Goal: Task Accomplishment & Management: Manage account settings

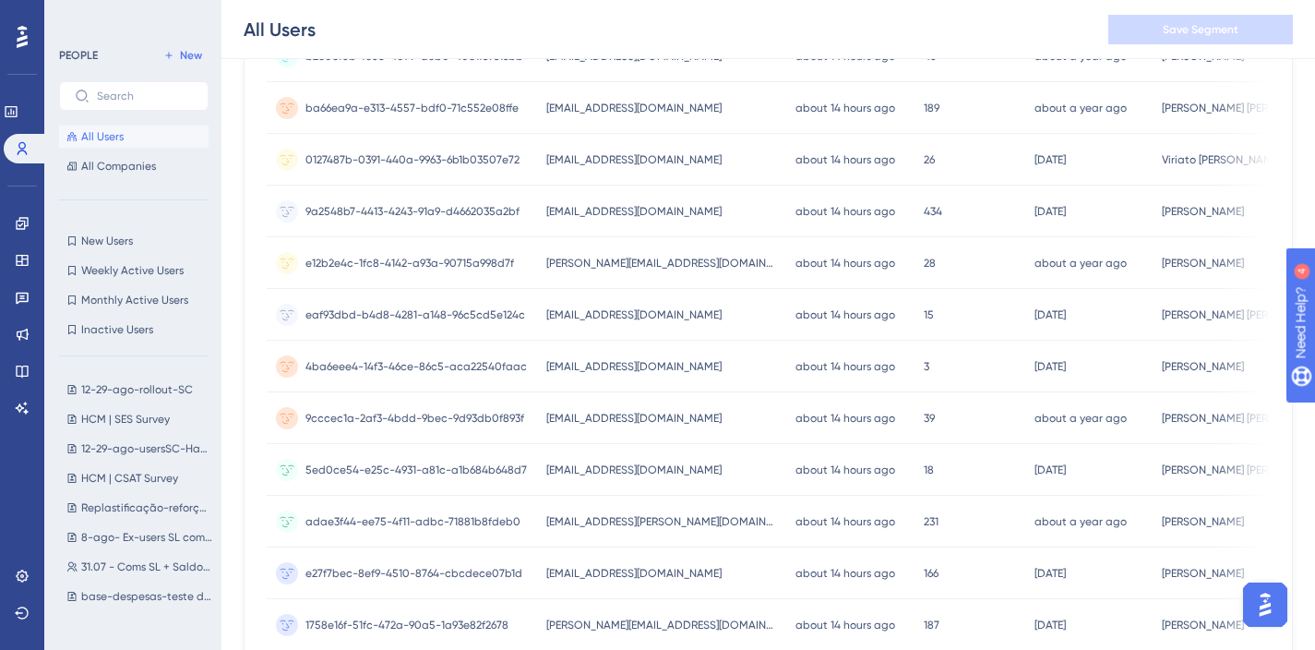
scroll to position [841, 0]
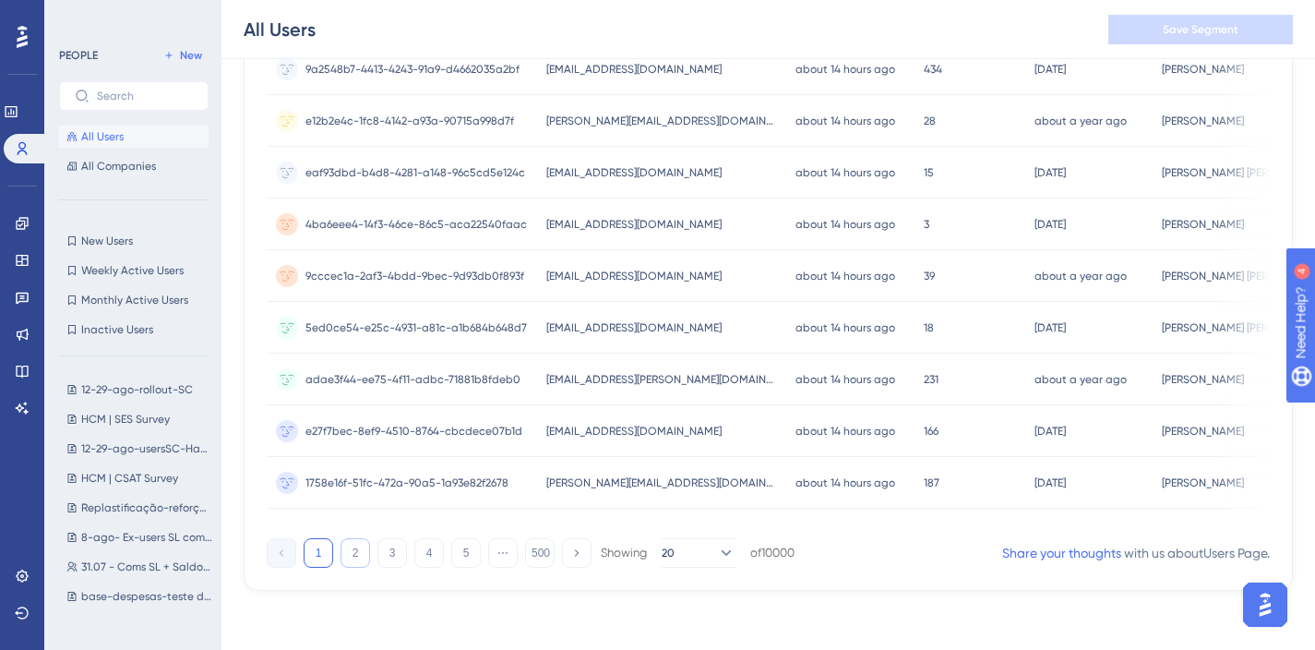
click at [357, 557] on button "2" at bounding box center [356, 553] width 30 height 30
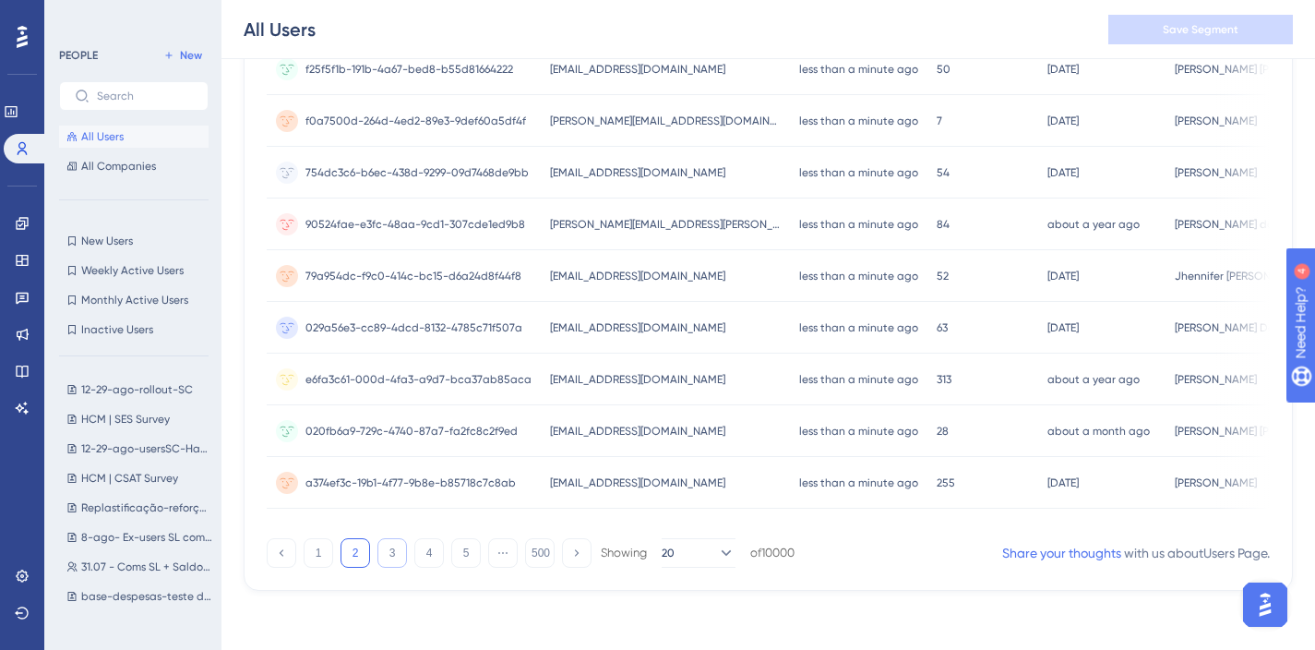
click at [394, 551] on button "3" at bounding box center [392, 553] width 30 height 30
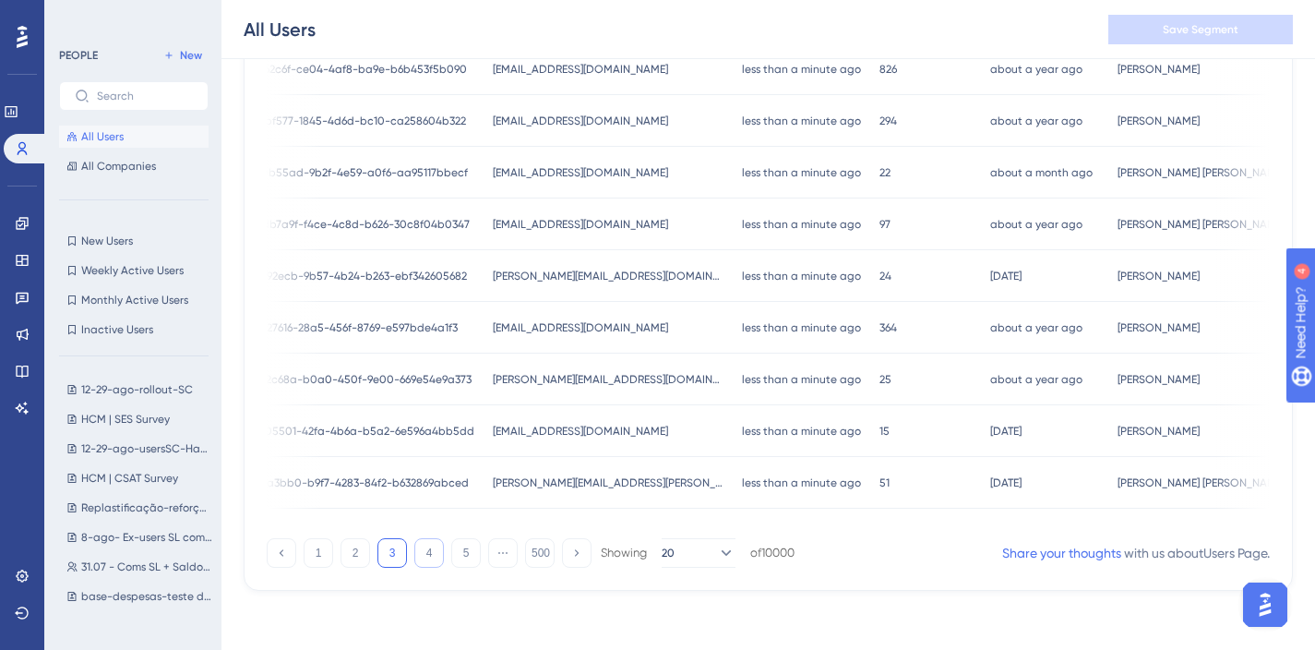
click at [436, 547] on button "4" at bounding box center [429, 553] width 30 height 30
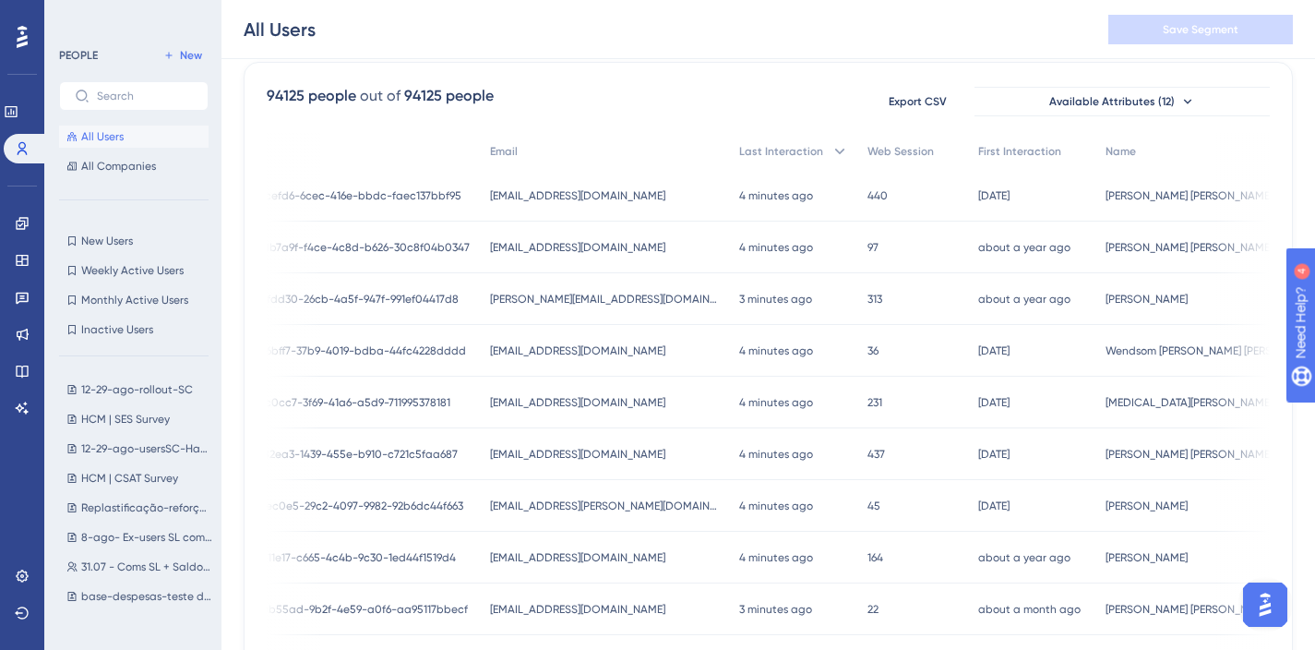
scroll to position [0, 3]
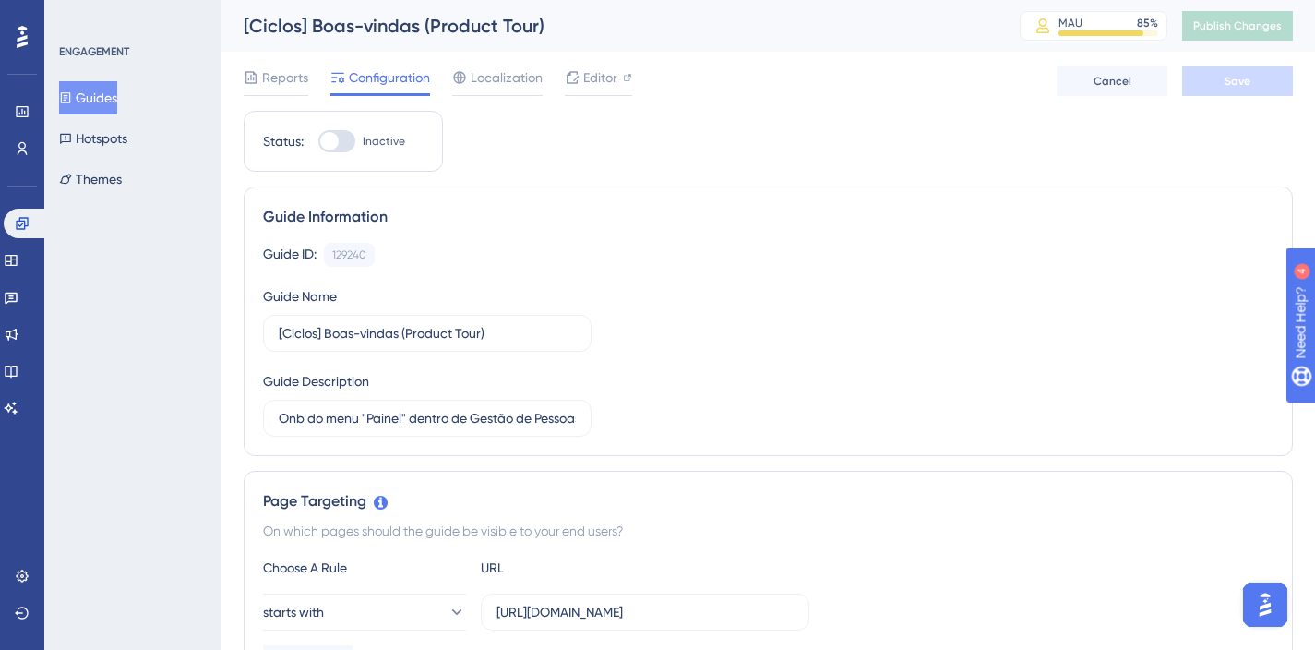
click at [342, 138] on div at bounding box center [336, 141] width 37 height 22
click at [318, 141] on input "Inactive" at bounding box center [317, 141] width 1 height 1
checkbox input "true"
click at [1236, 79] on span "Save" at bounding box center [1238, 81] width 26 height 15
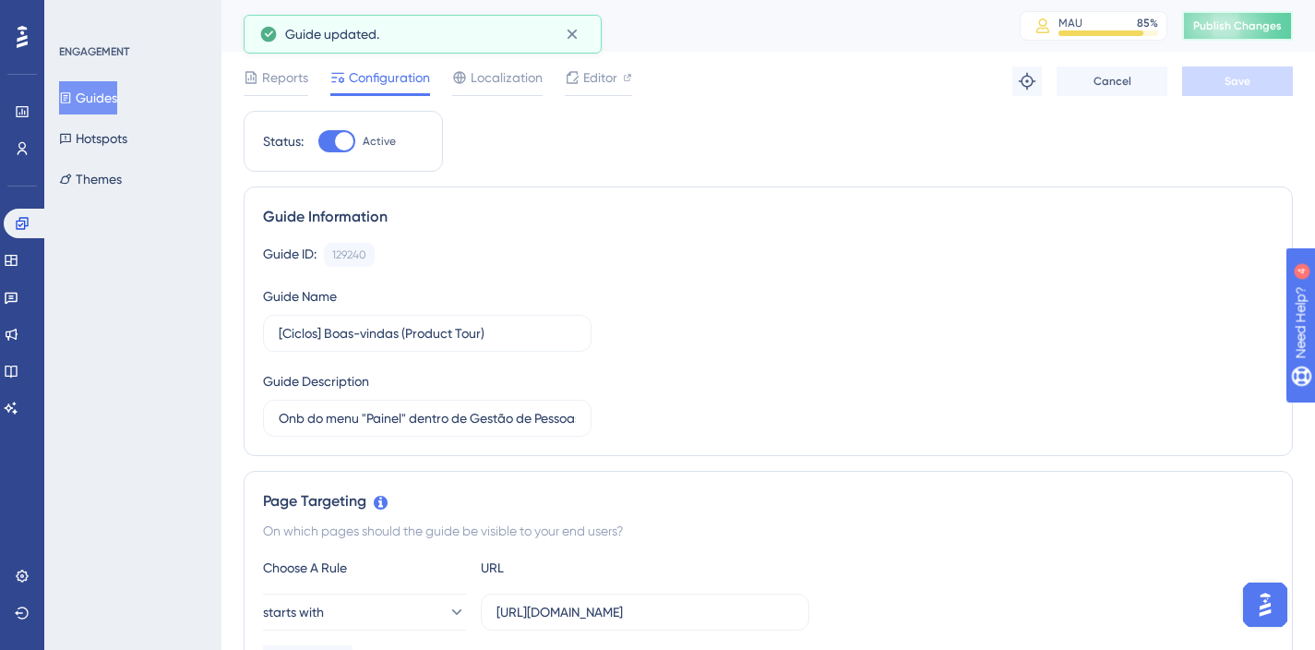
click at [1262, 26] on span "Publish Changes" at bounding box center [1237, 25] width 89 height 15
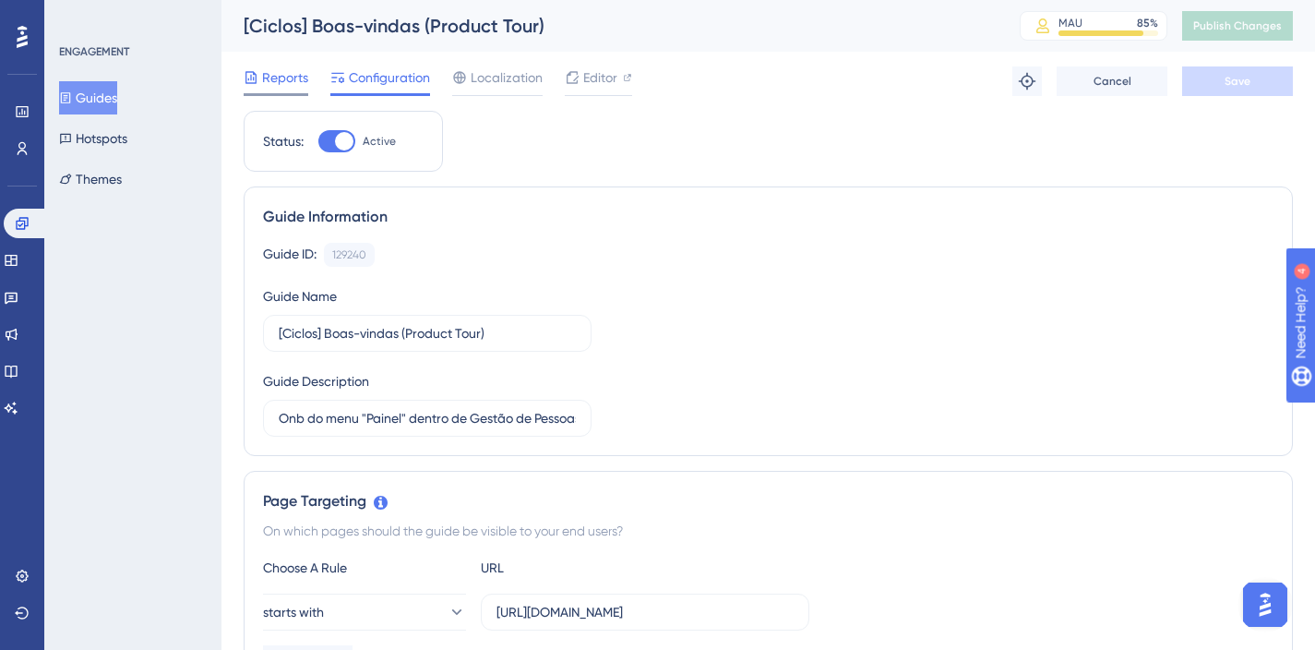
click at [292, 81] on span "Reports" at bounding box center [285, 77] width 46 height 22
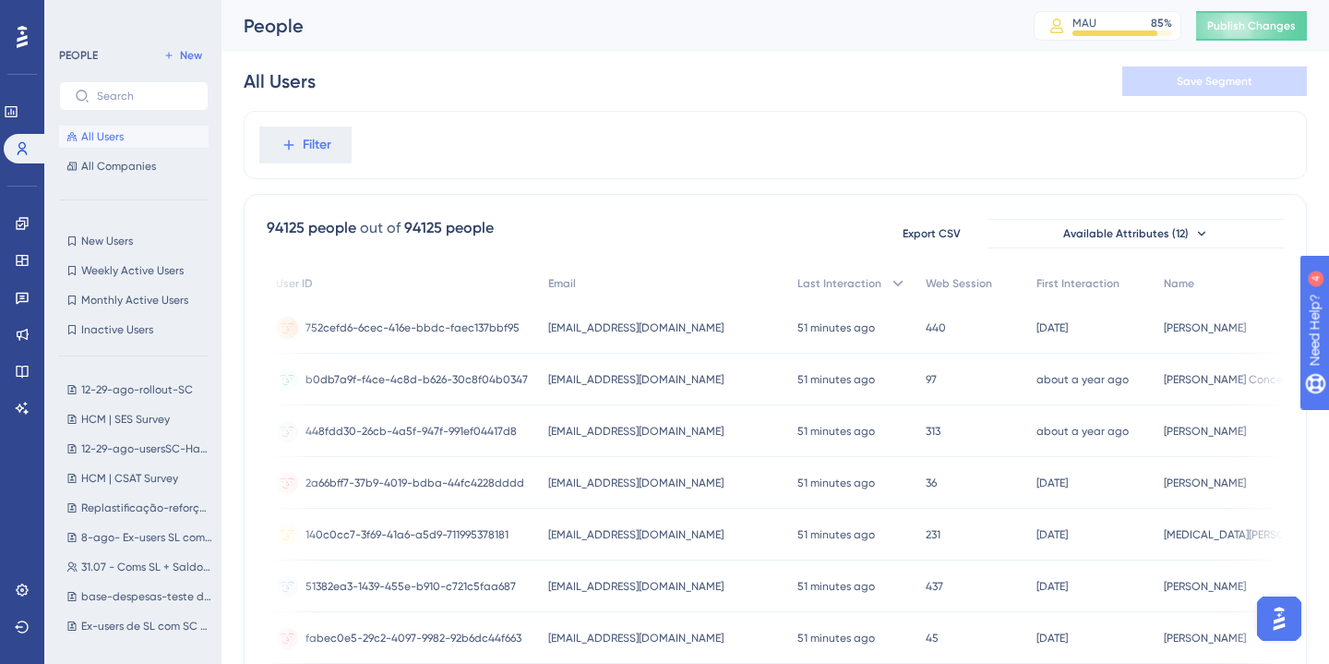
scroll to position [0, 58]
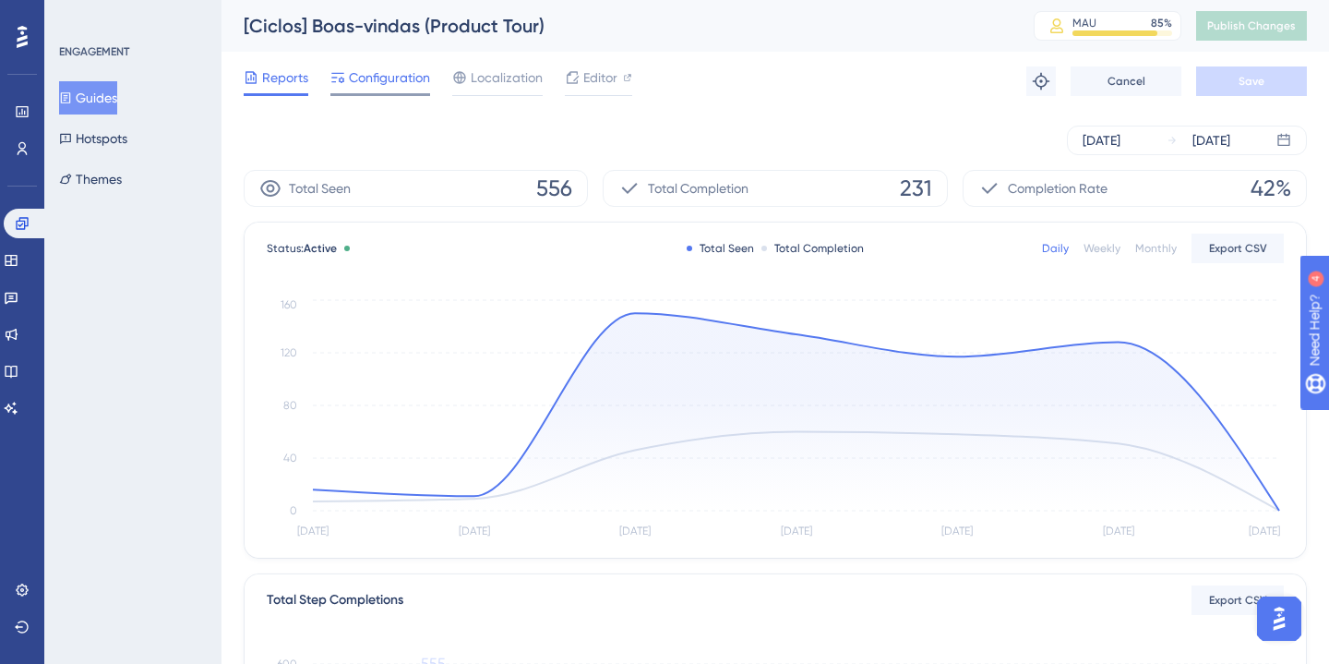
click at [376, 83] on span "Configuration" at bounding box center [389, 77] width 81 height 22
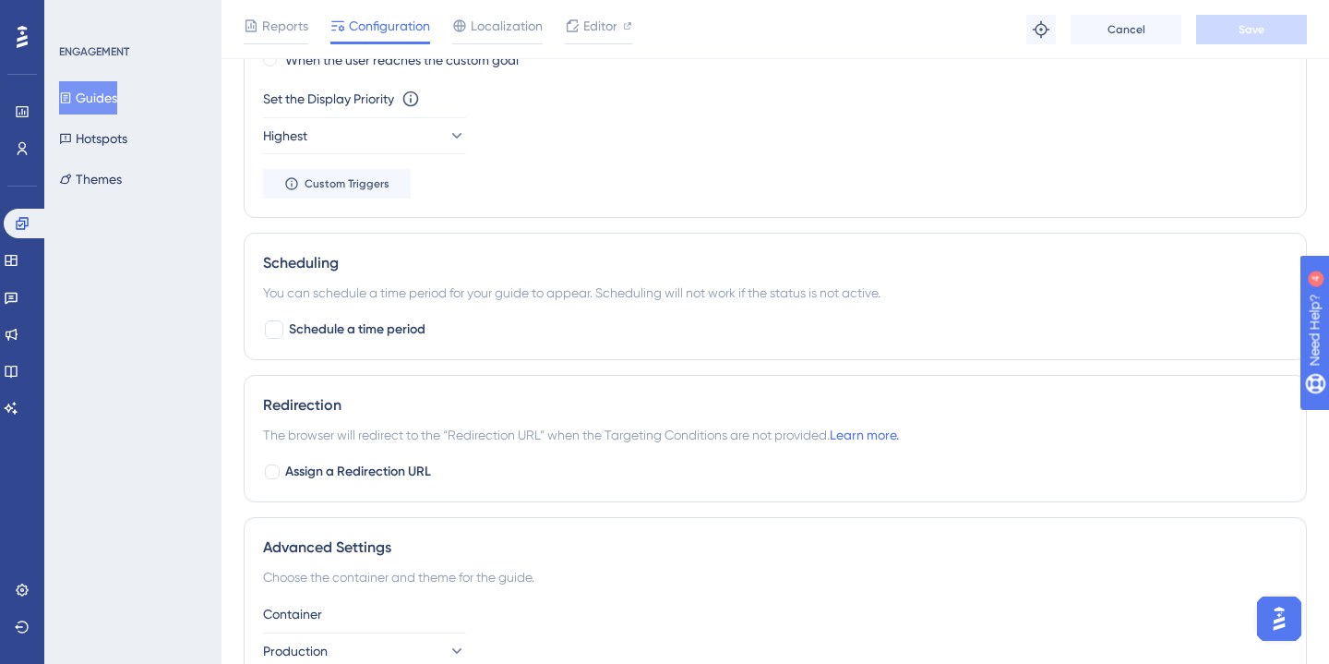
scroll to position [1369, 0]
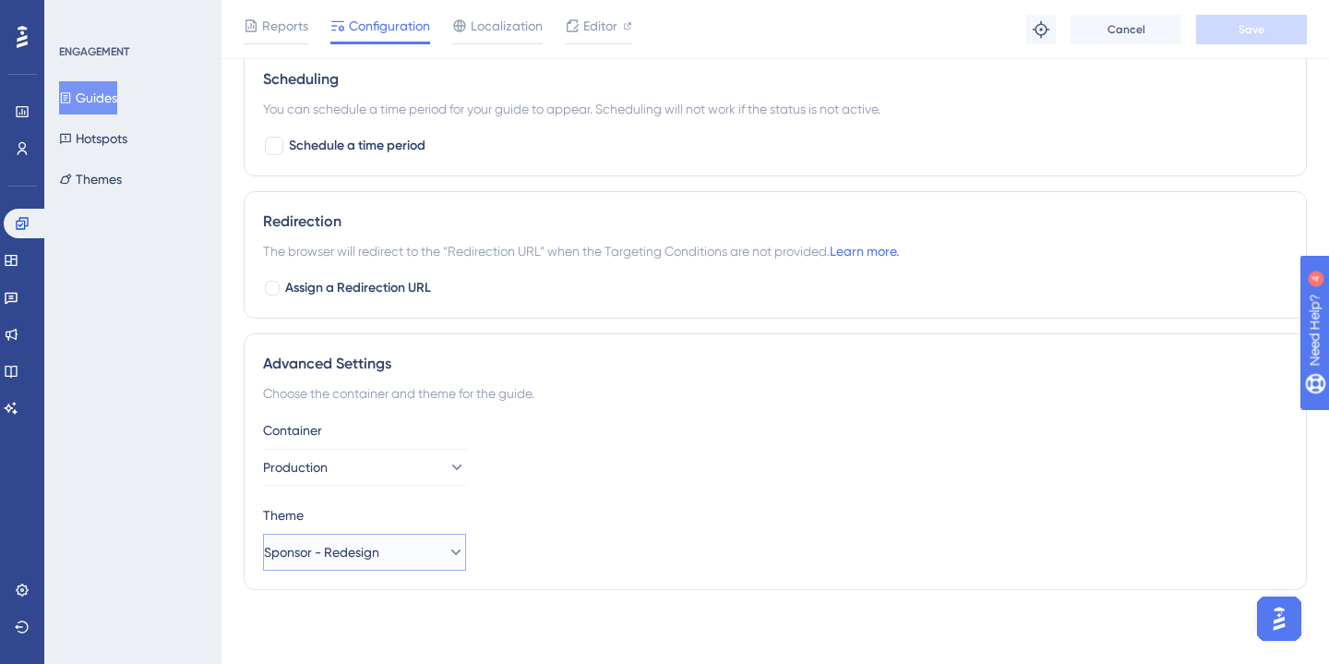
click at [321, 559] on span "Sponsor - Redesign" at bounding box center [321, 552] width 115 height 22
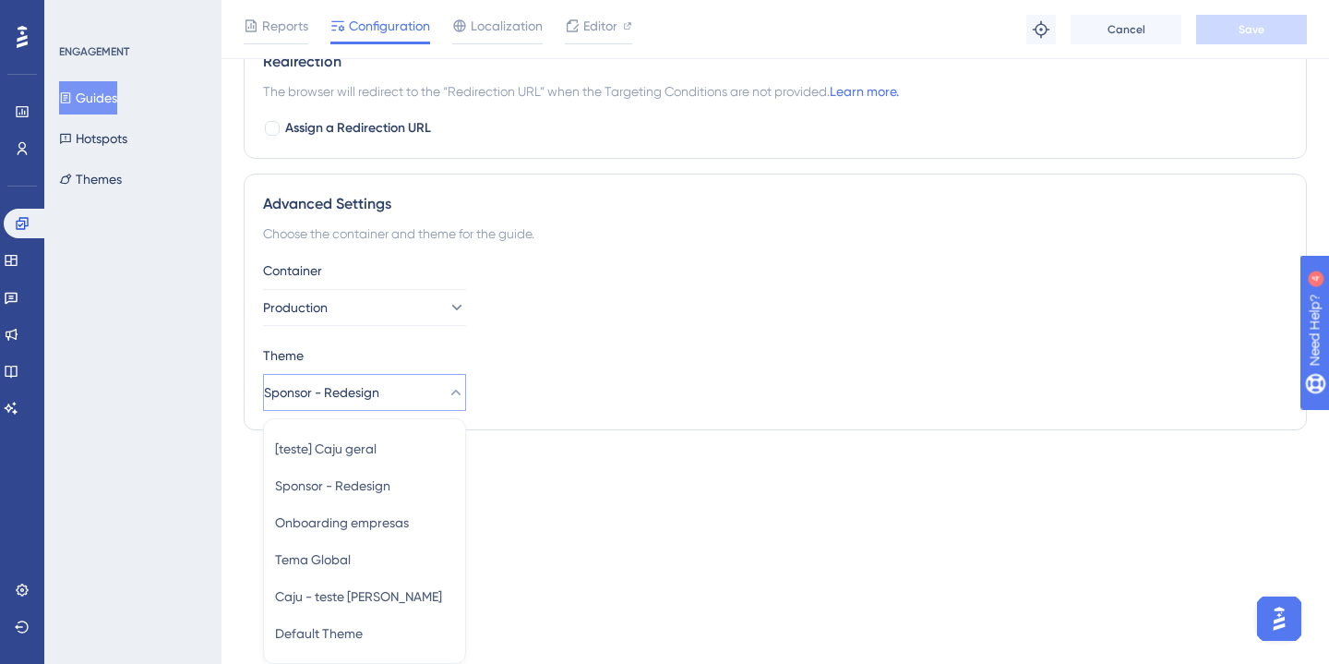
click at [721, 301] on div "Container Production" at bounding box center [775, 292] width 1024 height 66
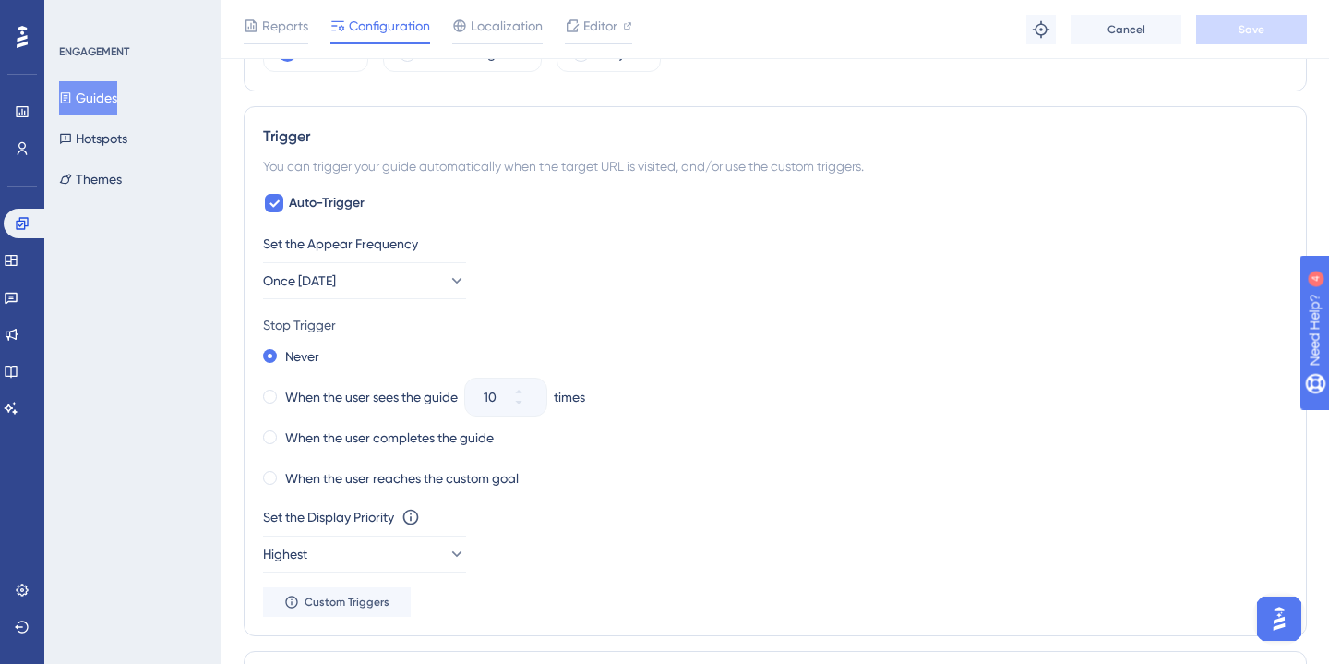
scroll to position [725, 0]
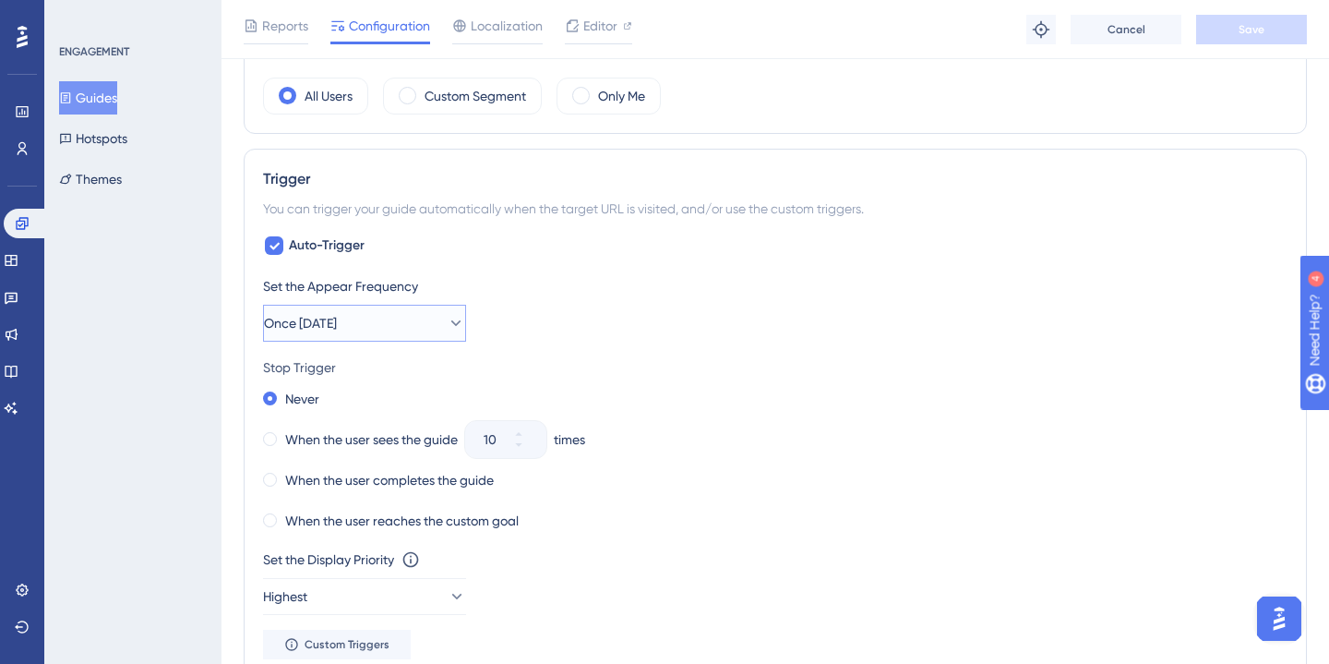
click at [390, 321] on button "Once [DATE]" at bounding box center [364, 323] width 203 height 37
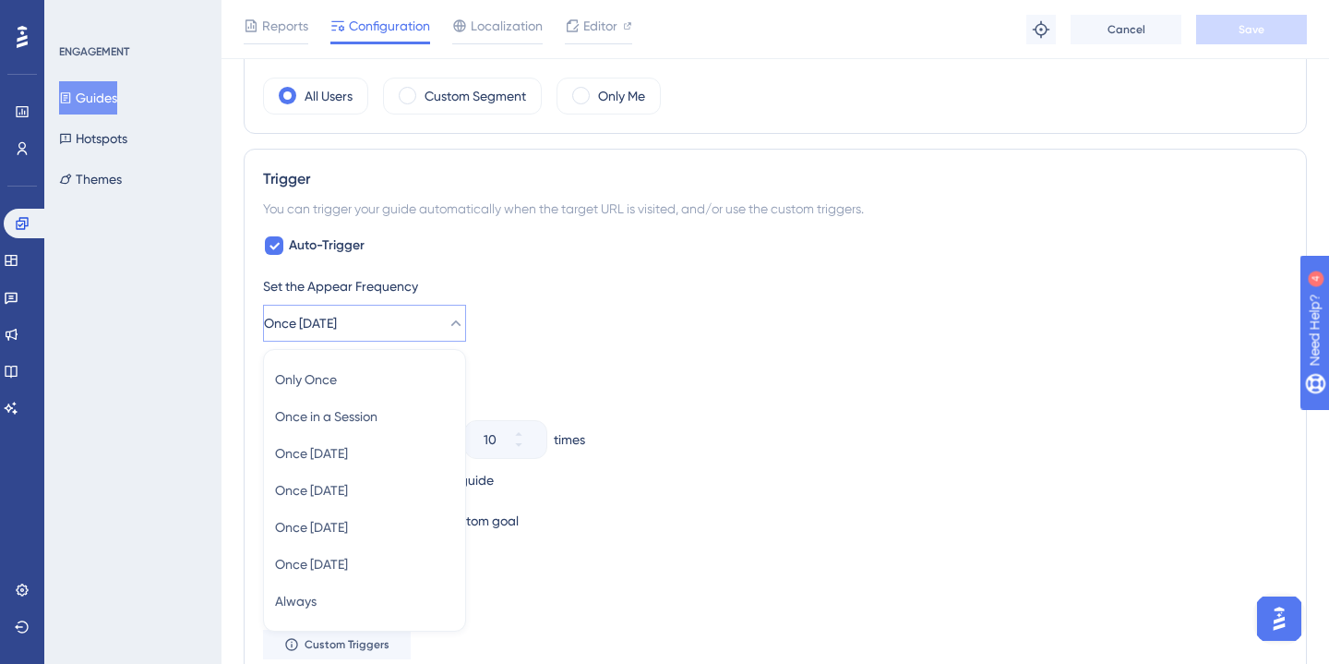
scroll to position [882, 0]
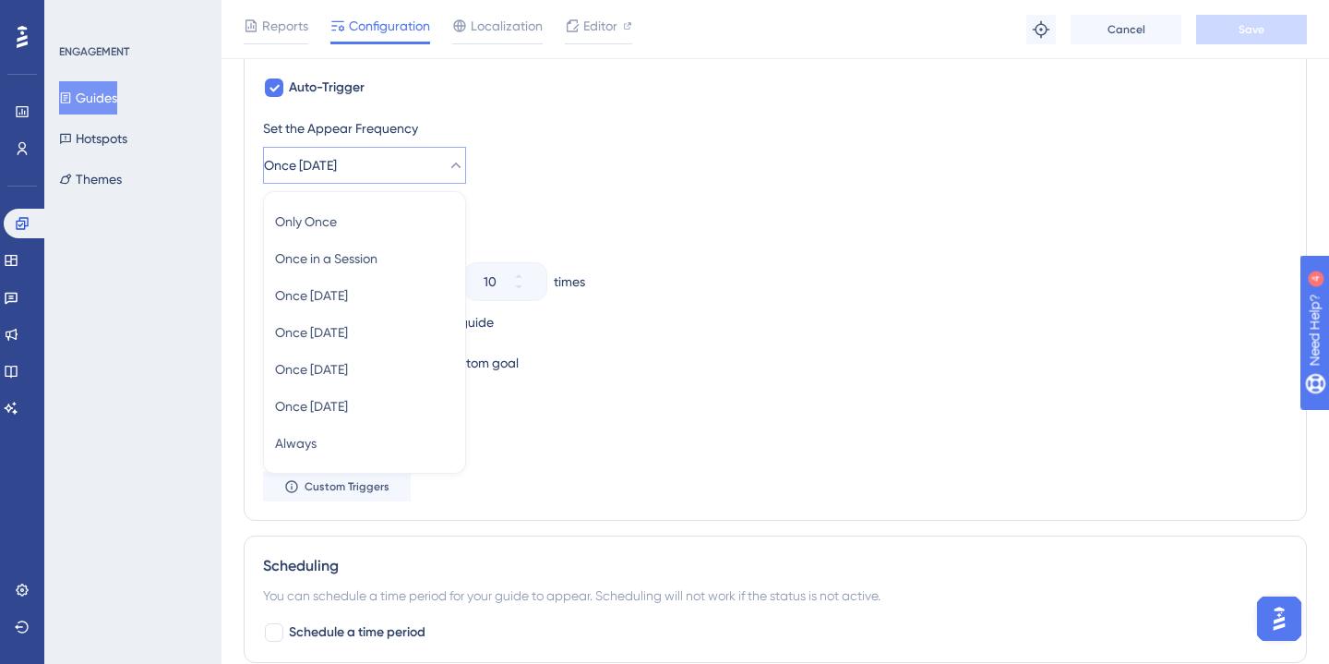
click at [649, 278] on div "When the user sees the guide 10 times" at bounding box center [775, 282] width 1024 height 26
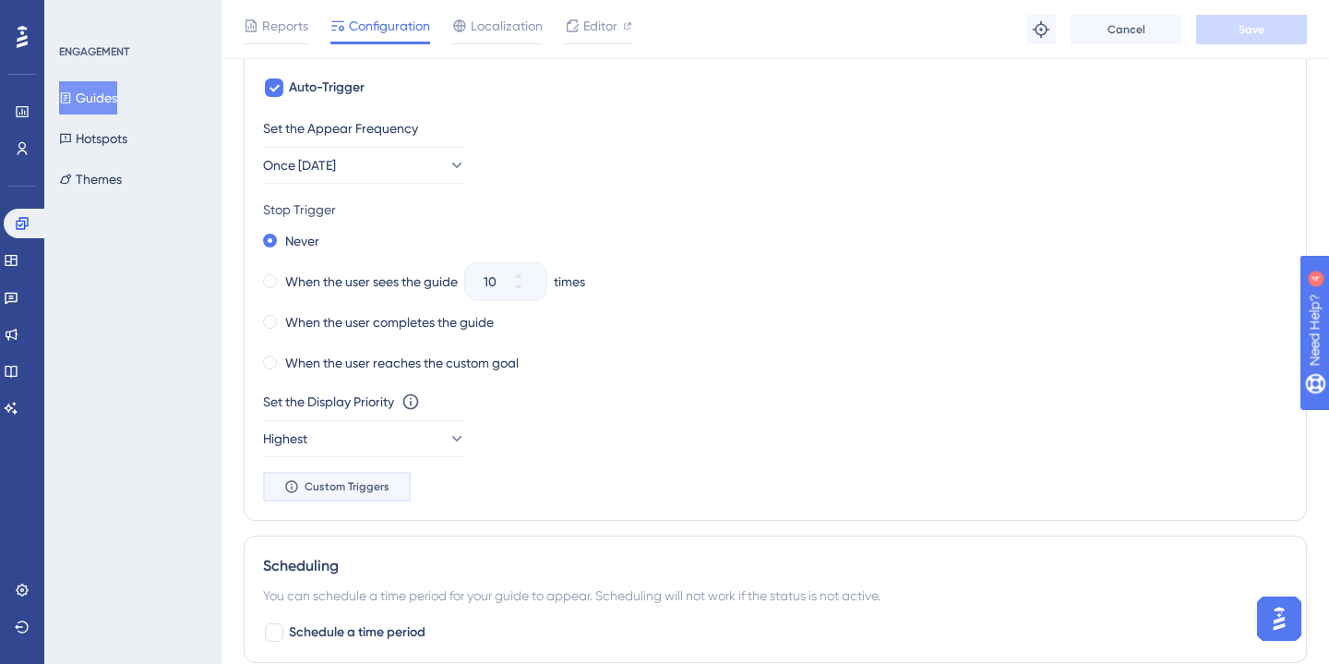
click at [335, 483] on span "Custom Triggers" at bounding box center [347, 486] width 85 height 15
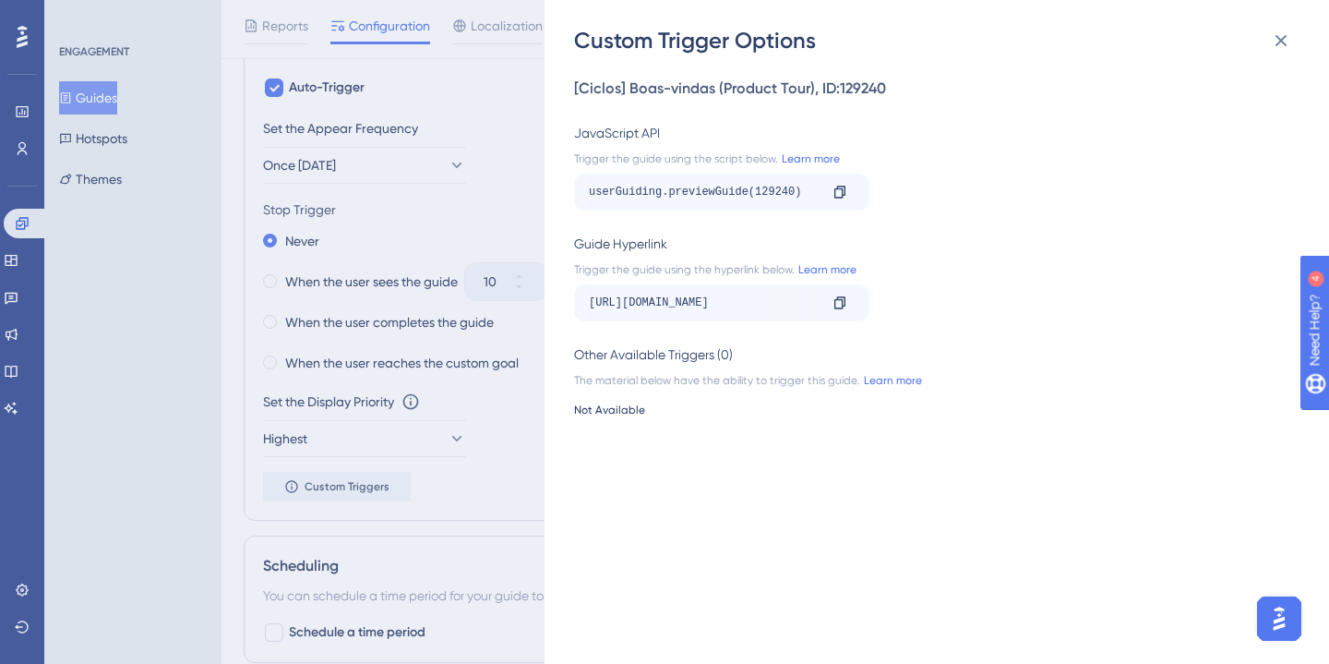
click at [513, 468] on div "Custom Trigger Options [Ciclos] Boas-vindas (Product Tour) , ID: 129240 JavaScr…" at bounding box center [664, 332] width 1329 height 664
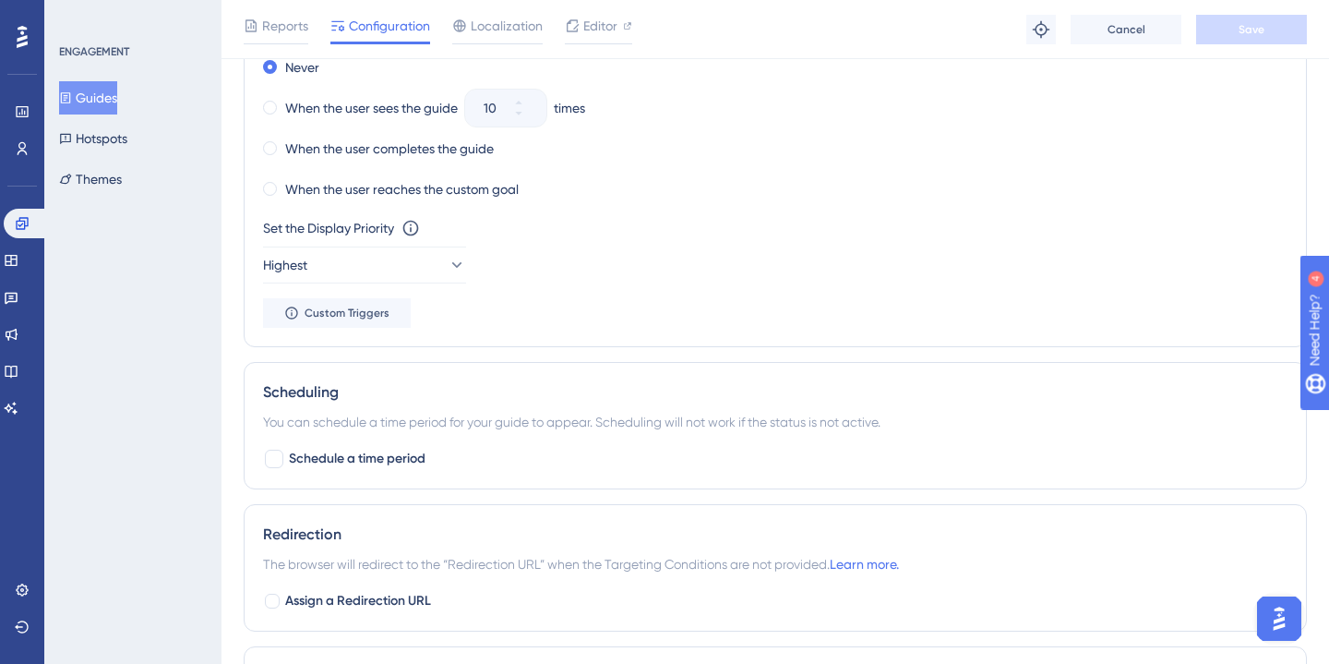
scroll to position [1061, 0]
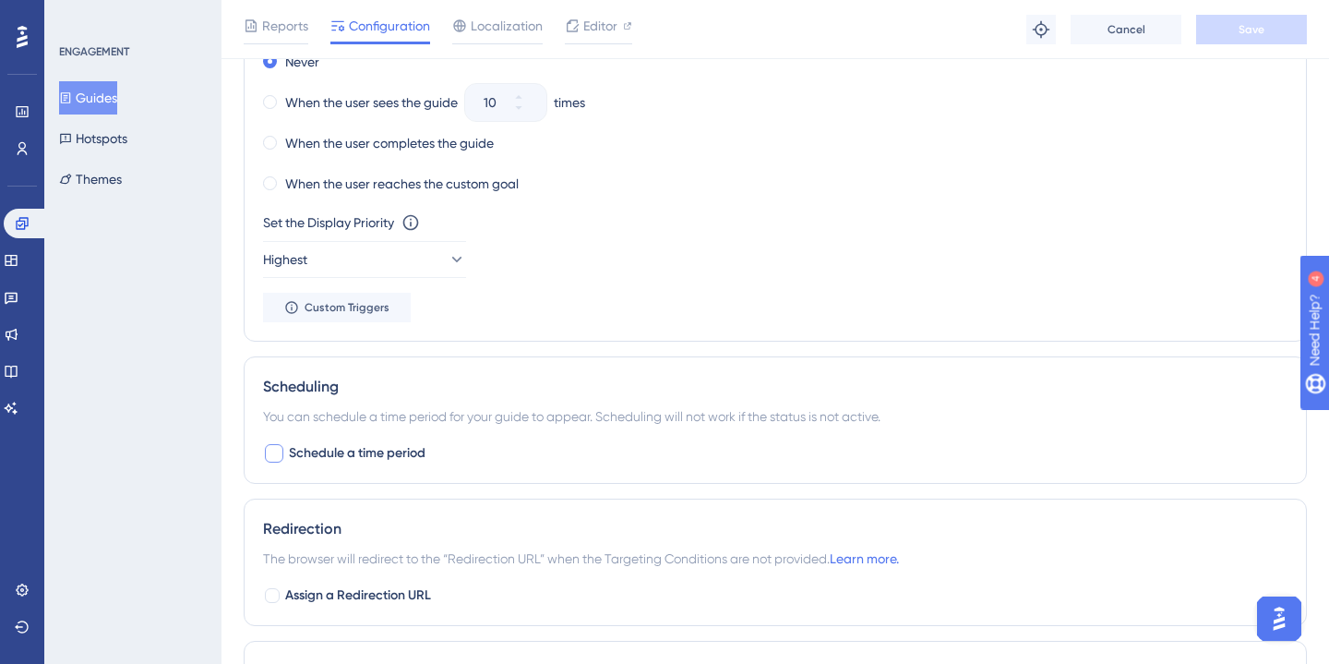
click at [346, 455] on span "Schedule a time period" at bounding box center [357, 453] width 137 height 22
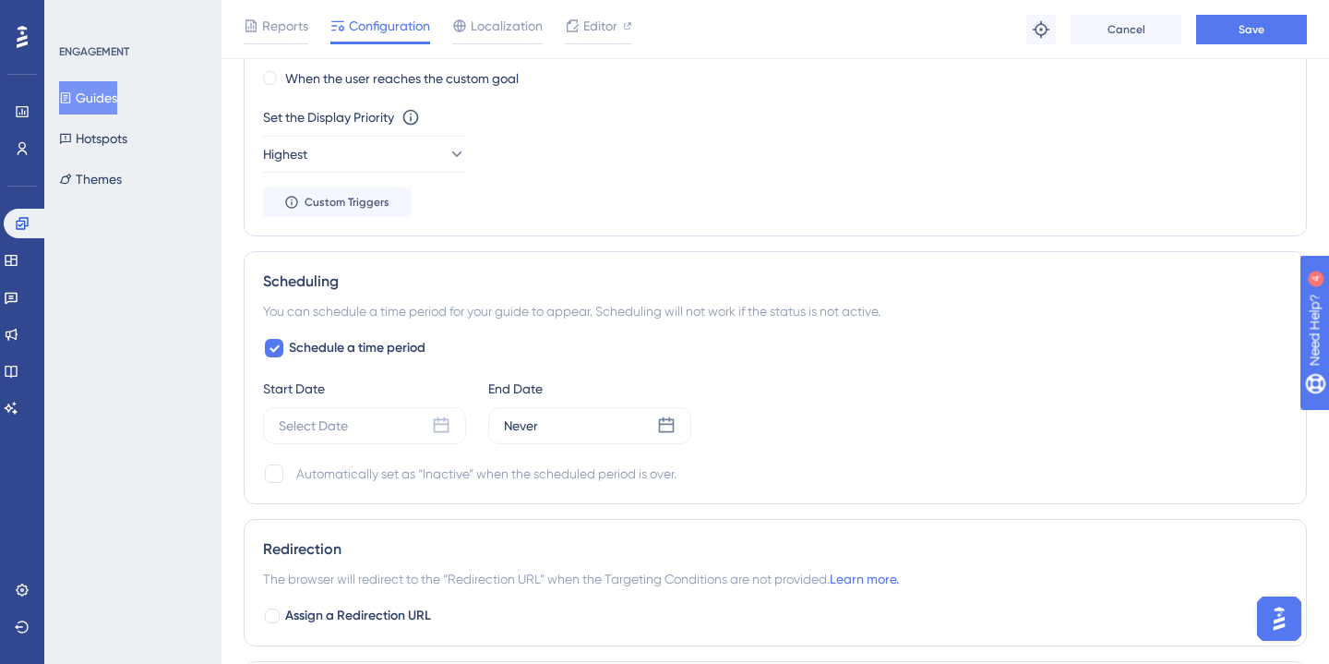
scroll to position [1168, 0]
click at [334, 343] on span "Schedule a time period" at bounding box center [357, 346] width 137 height 22
checkbox input "false"
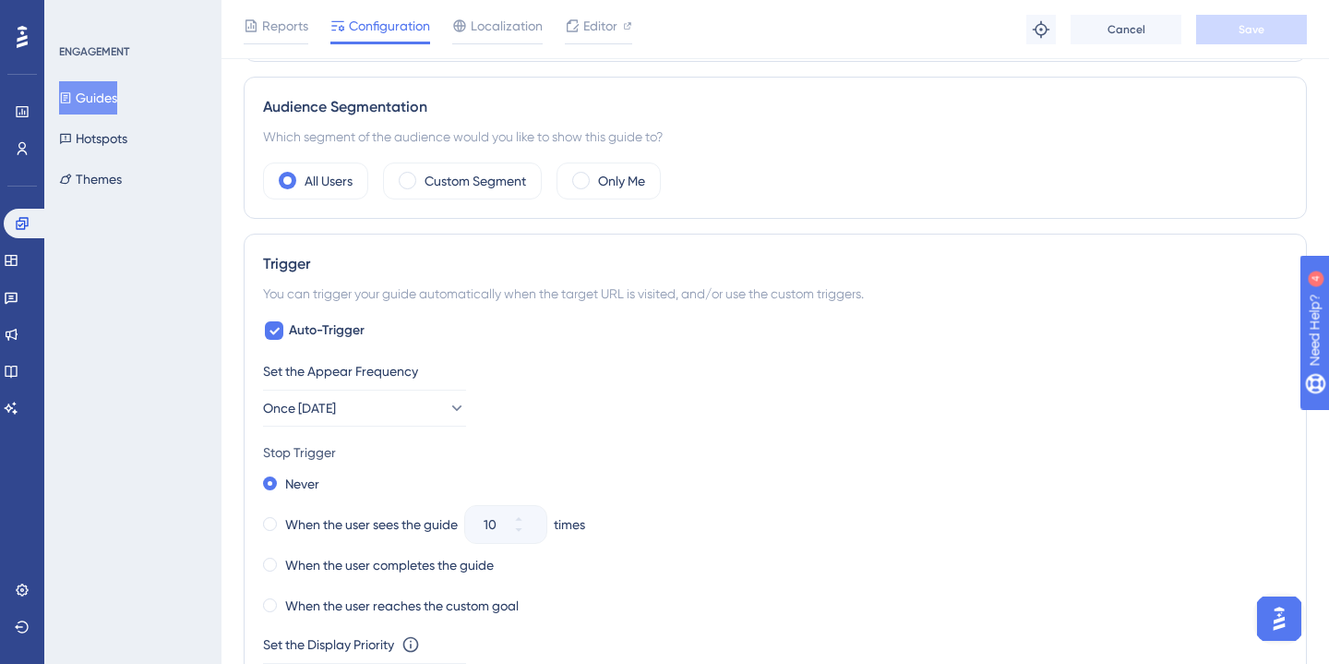
scroll to position [630, 0]
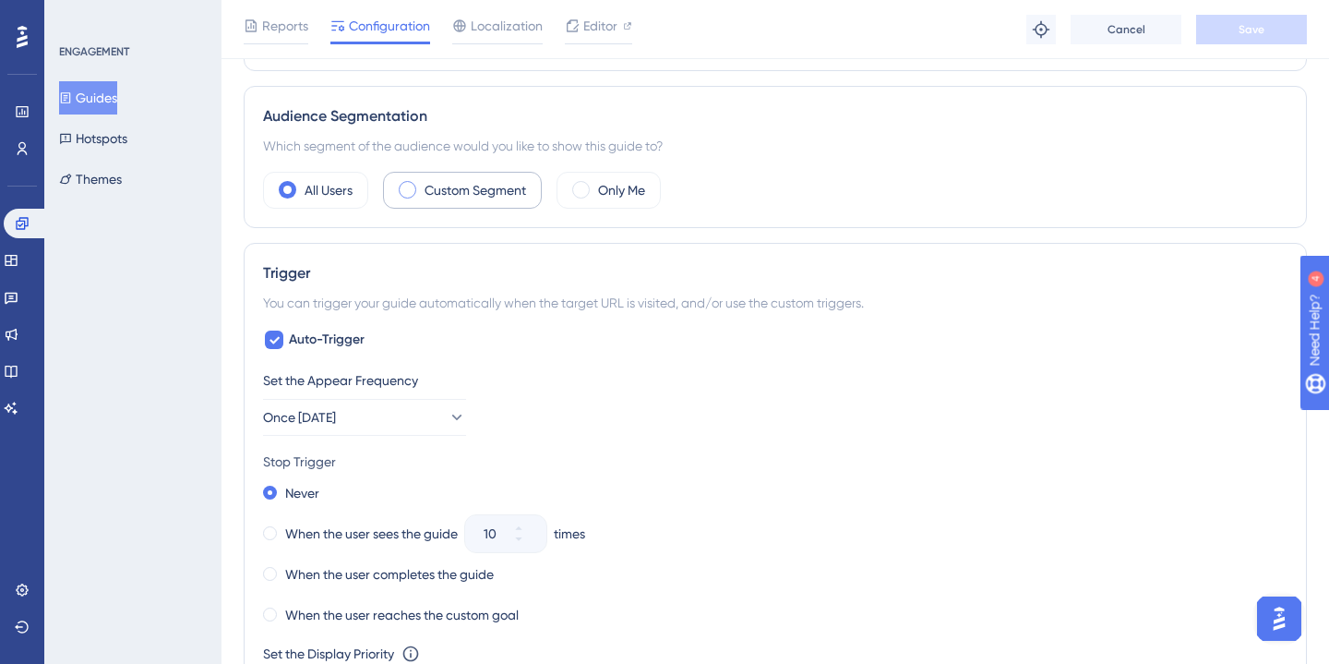
click at [487, 205] on div "Custom Segment" at bounding box center [462, 190] width 159 height 37
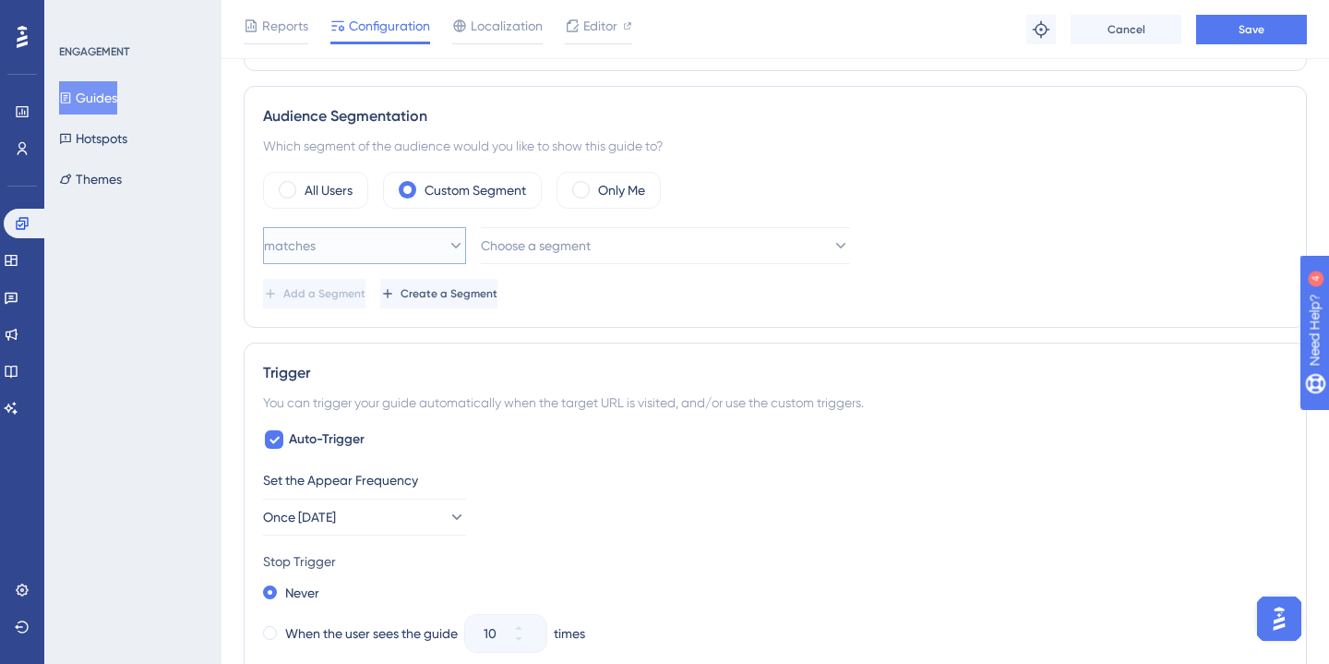
click at [374, 242] on button "matches" at bounding box center [364, 245] width 203 height 37
click at [613, 259] on button "Choose a segment" at bounding box center [665, 245] width 369 height 37
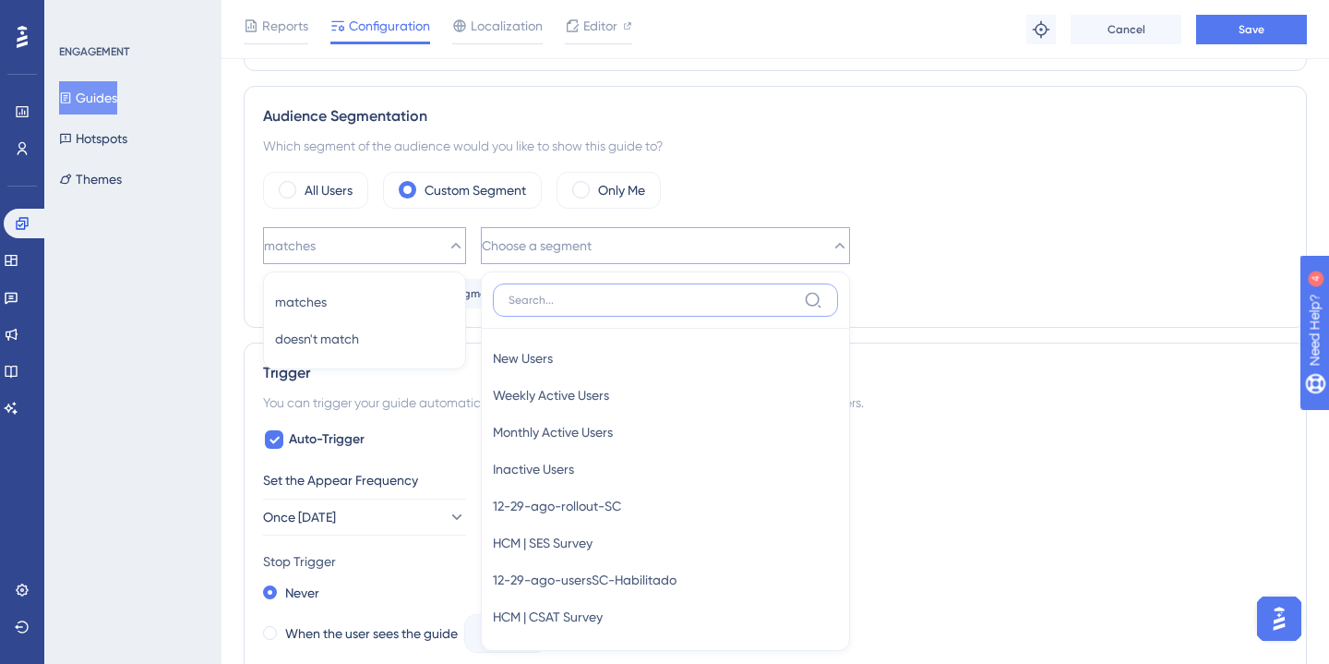
scroll to position [722, 0]
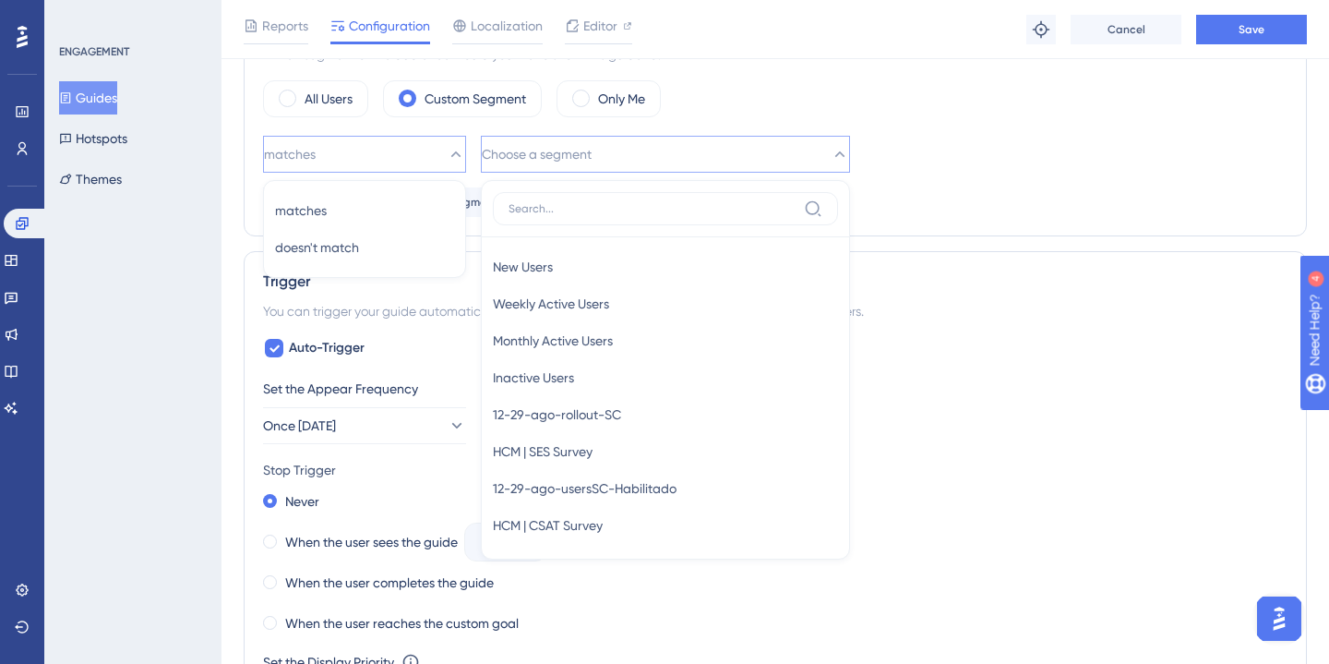
click at [805, 95] on div "All Users Custom Segment Only Me" at bounding box center [775, 98] width 1024 height 37
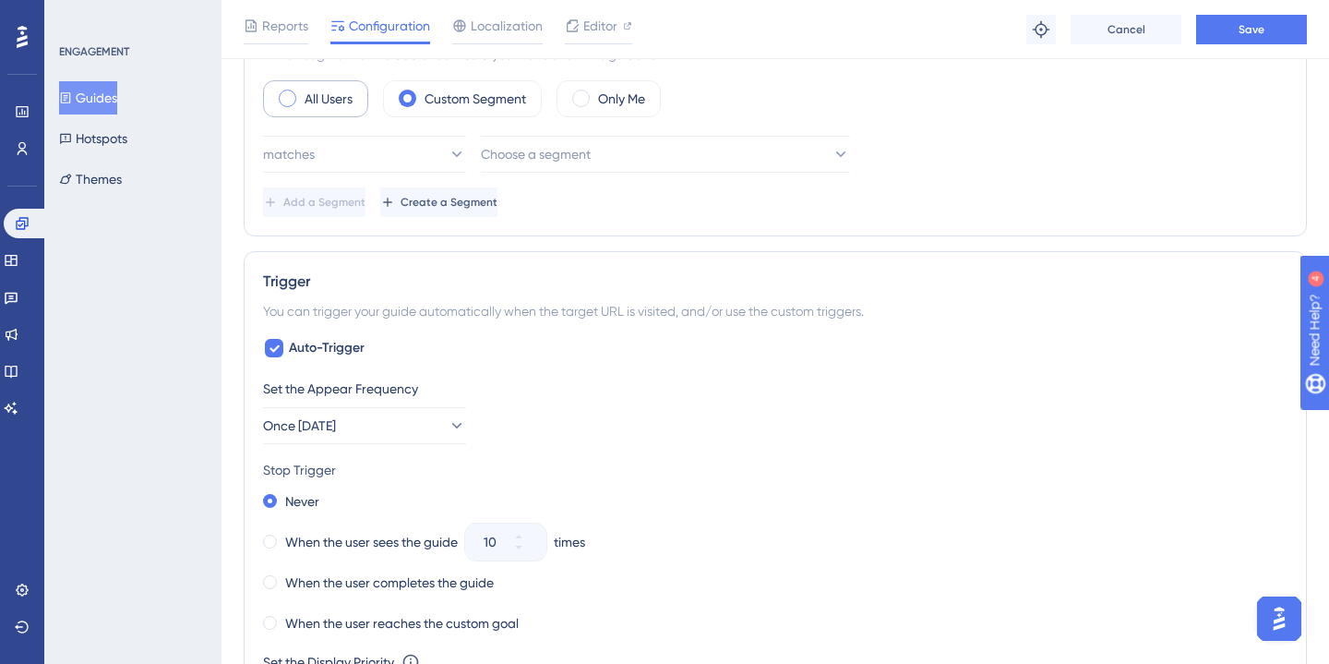
click at [320, 108] on label "All Users" at bounding box center [329, 99] width 48 height 22
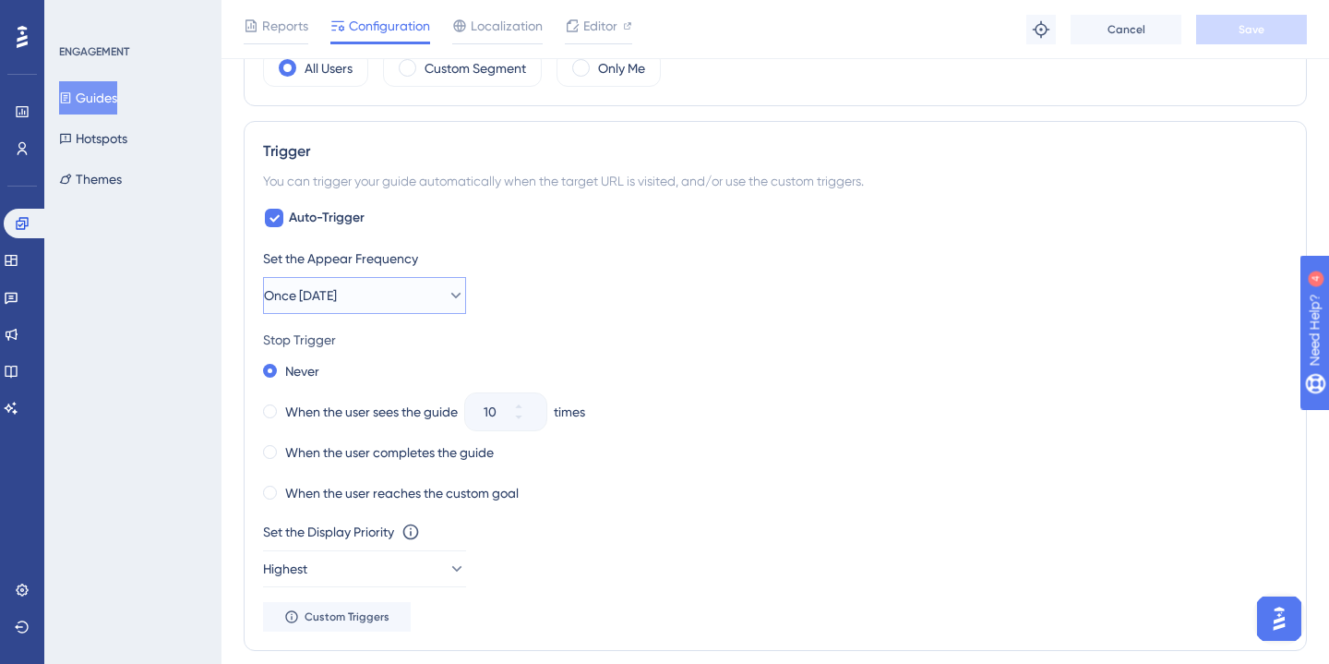
click at [447, 293] on icon at bounding box center [456, 295] width 18 height 18
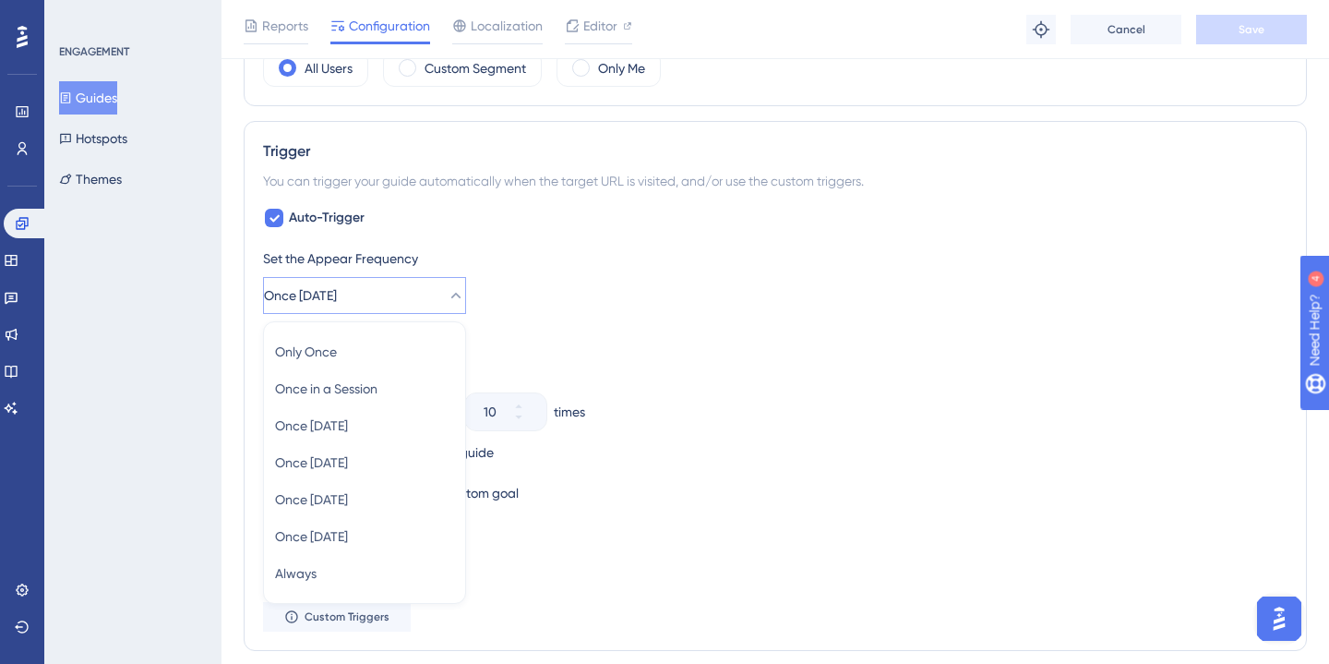
scroll to position [882, 0]
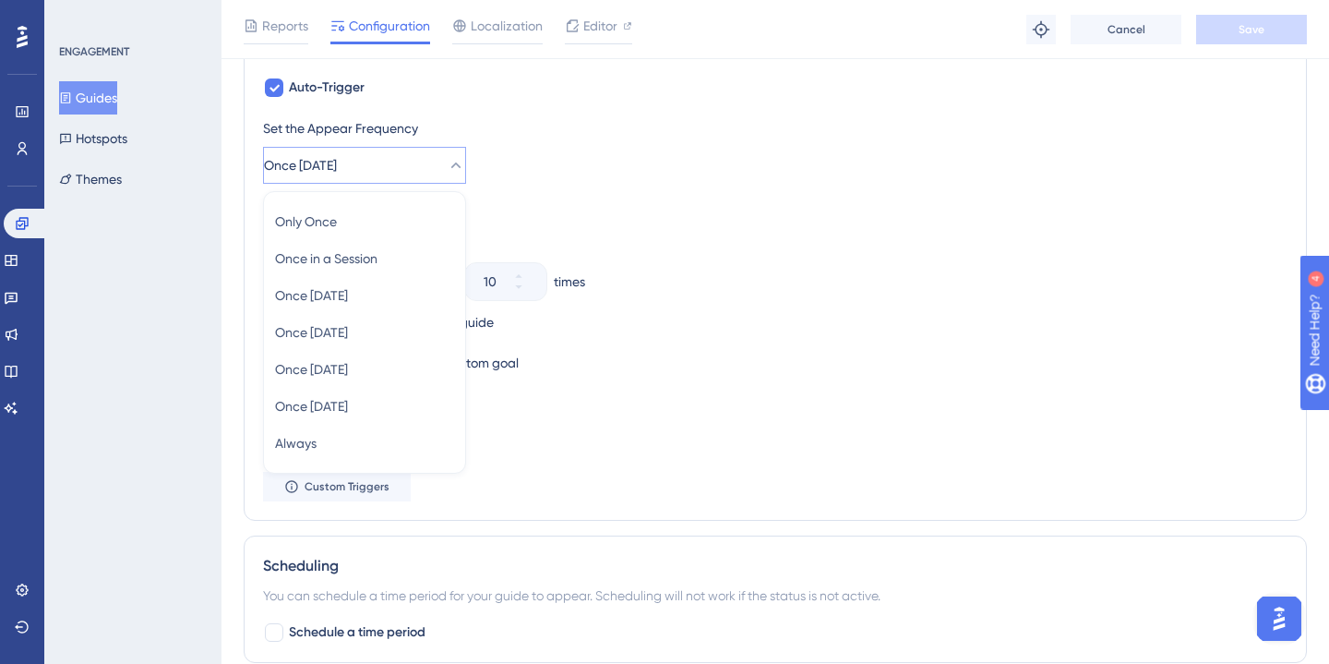
click at [675, 239] on div "Never" at bounding box center [775, 241] width 1024 height 26
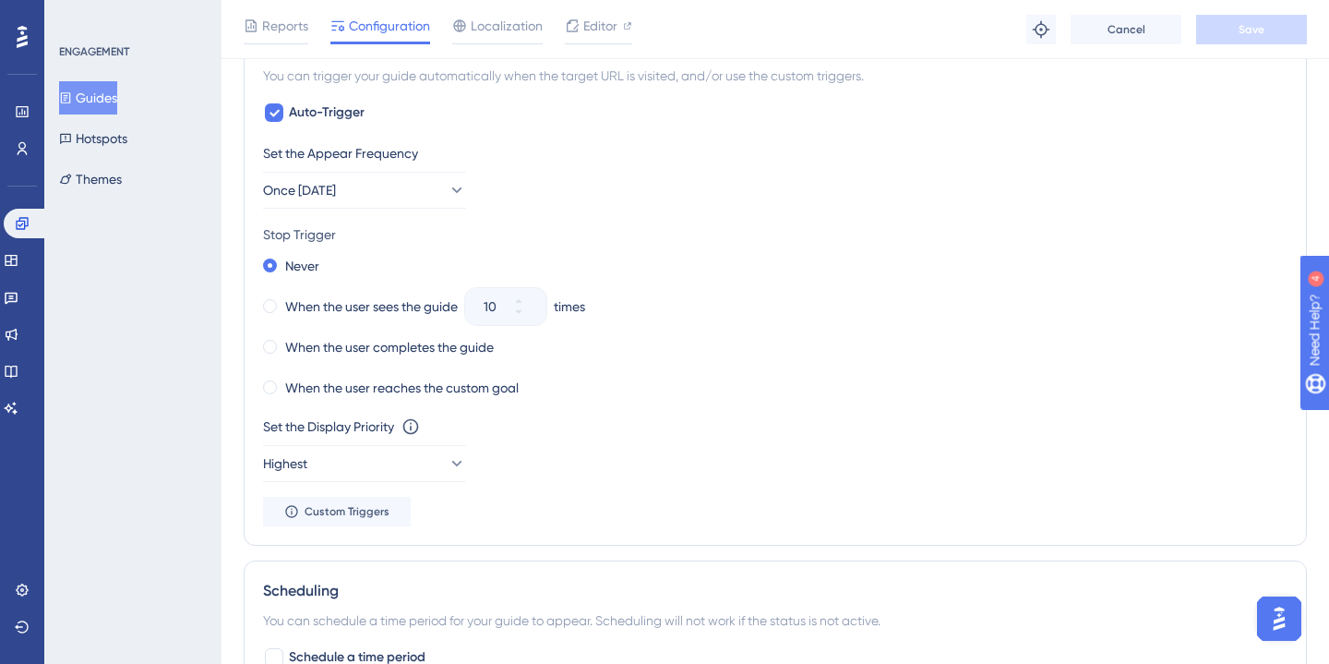
scroll to position [856, 0]
click at [417, 184] on button "Once [DATE]" at bounding box center [364, 191] width 203 height 37
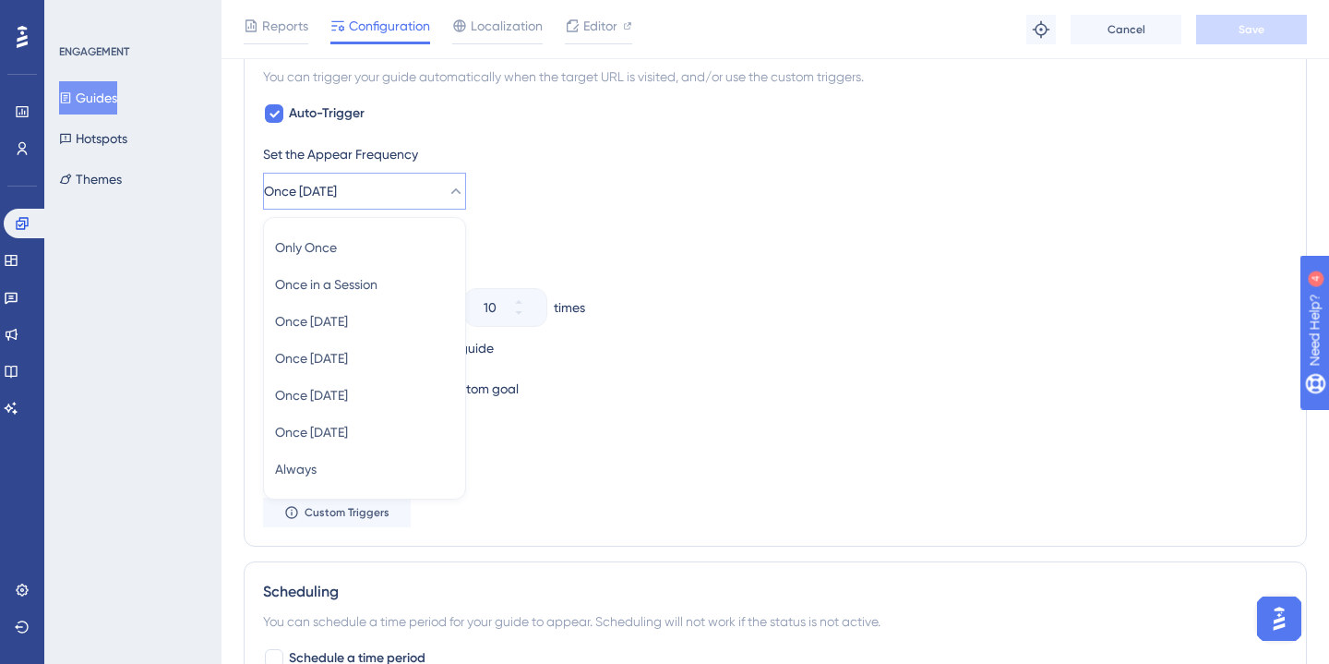
scroll to position [882, 0]
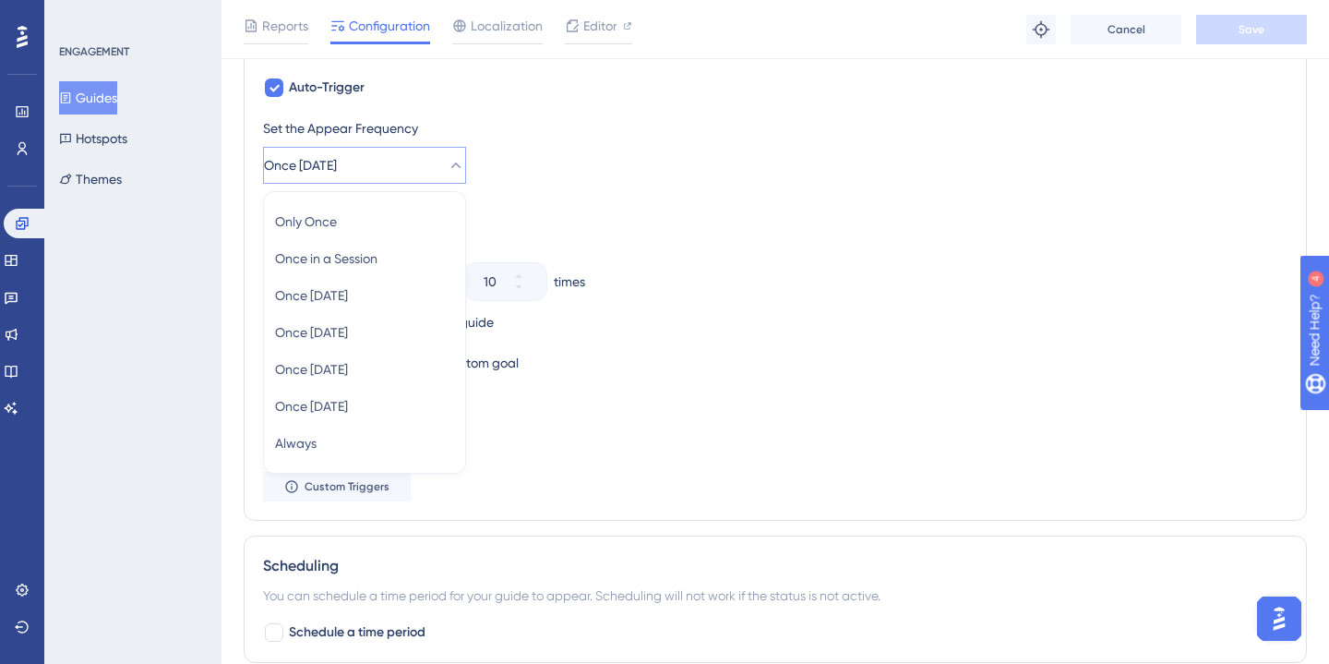
click at [732, 392] on div "Set the Display Priority This option will set the display priority between auto…" at bounding box center [775, 401] width 1024 height 22
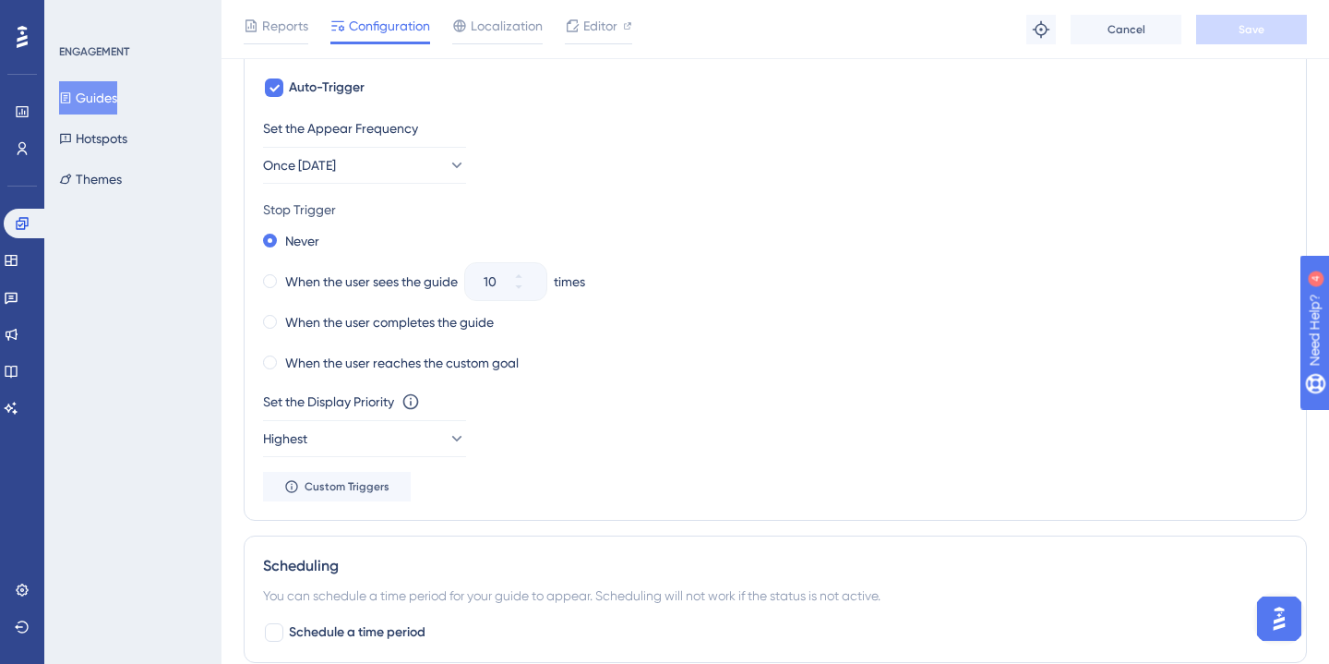
click at [375, 416] on div "Set the Display Priority This option will set the display priority between auto…" at bounding box center [775, 423] width 1024 height 66
click at [372, 424] on button "Highest" at bounding box center [364, 438] width 203 height 37
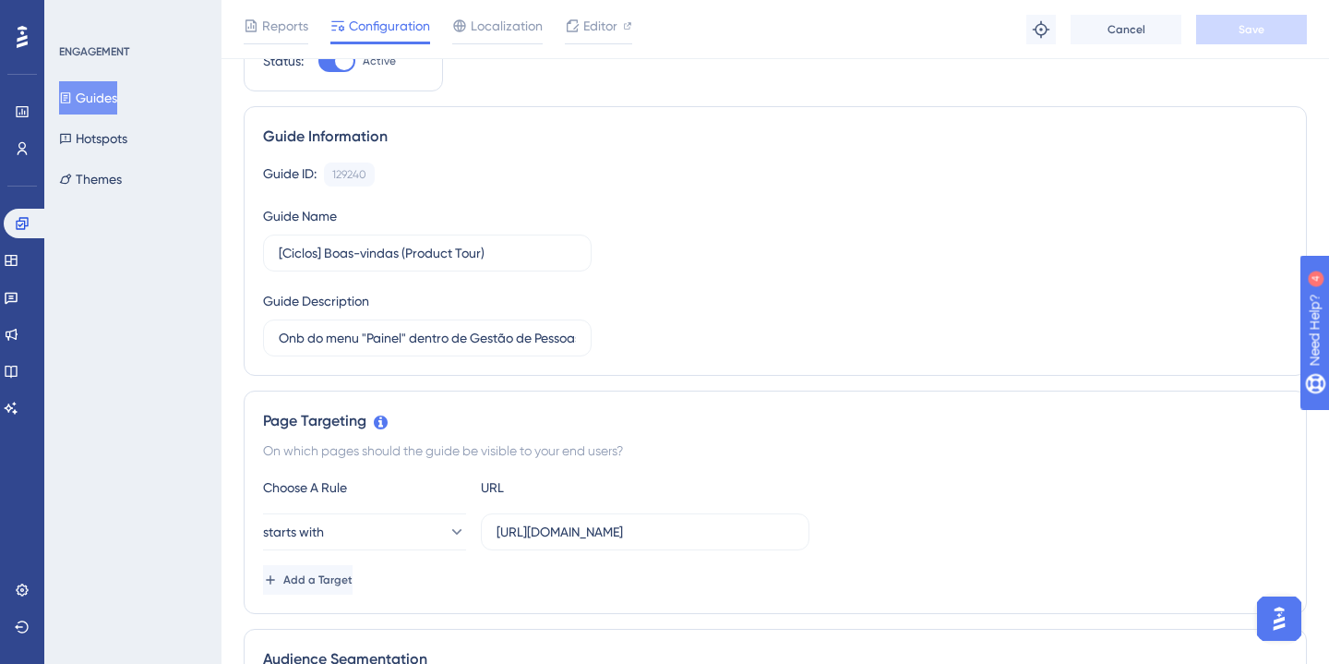
scroll to position [0, 0]
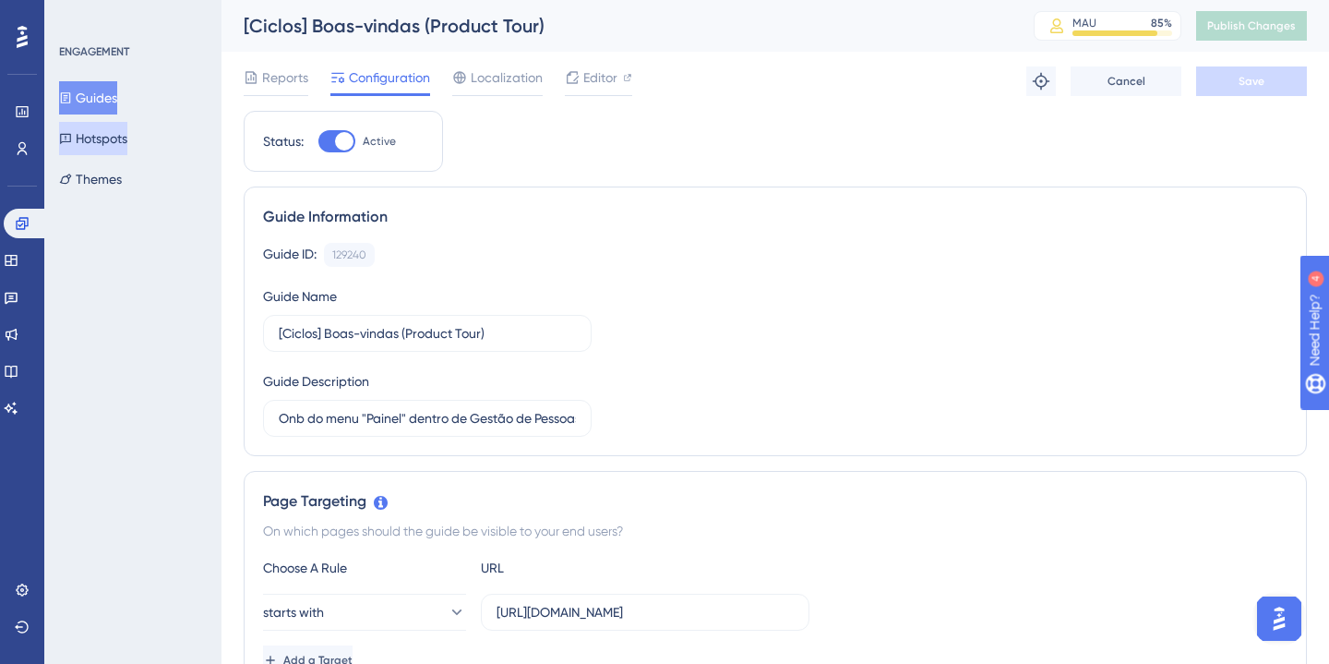
click at [102, 145] on button "Hotspots" at bounding box center [93, 138] width 68 height 33
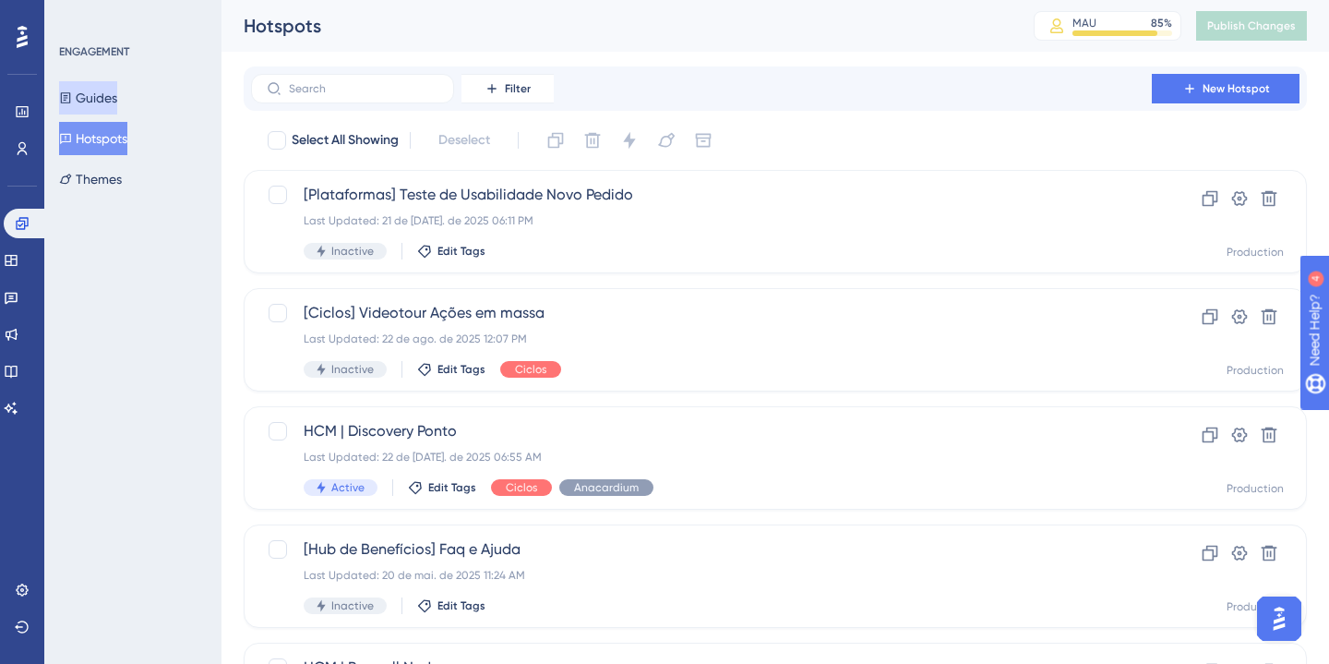
click at [108, 96] on button "Guides" at bounding box center [88, 97] width 58 height 33
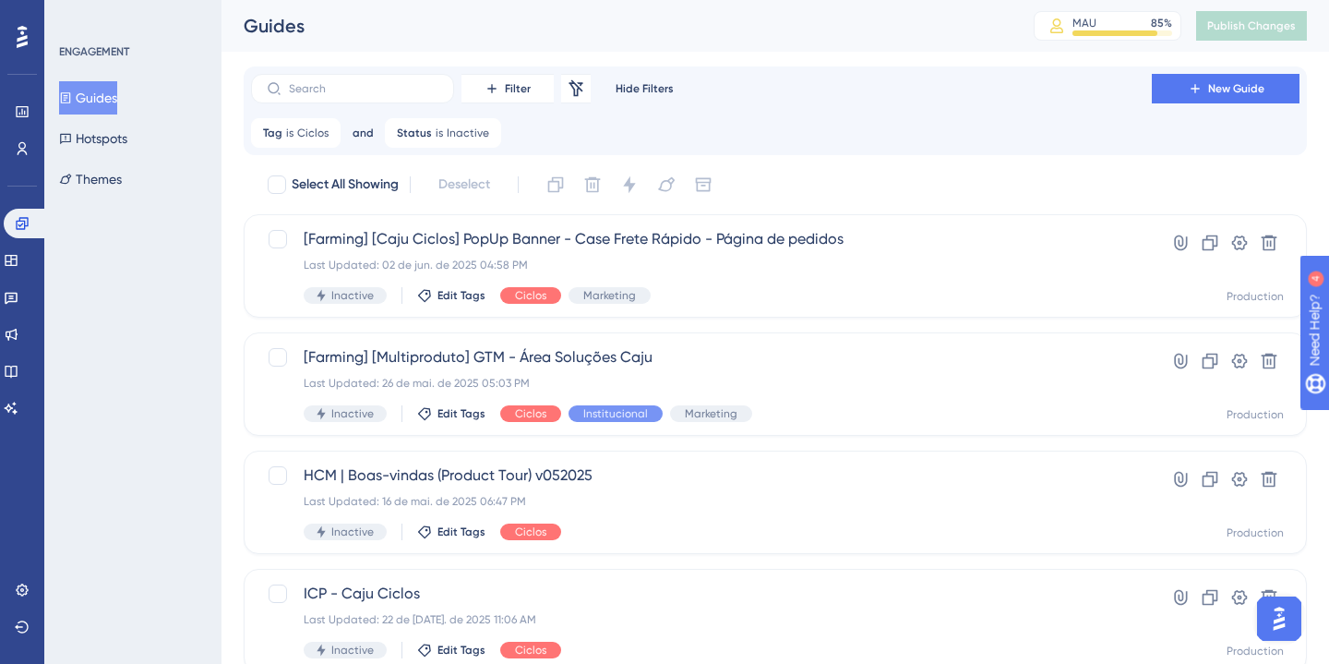
click at [202, 287] on div "ENGAGEMENT Guides Hotspots Themes" at bounding box center [132, 332] width 177 height 664
